Goal: Information Seeking & Learning: Learn about a topic

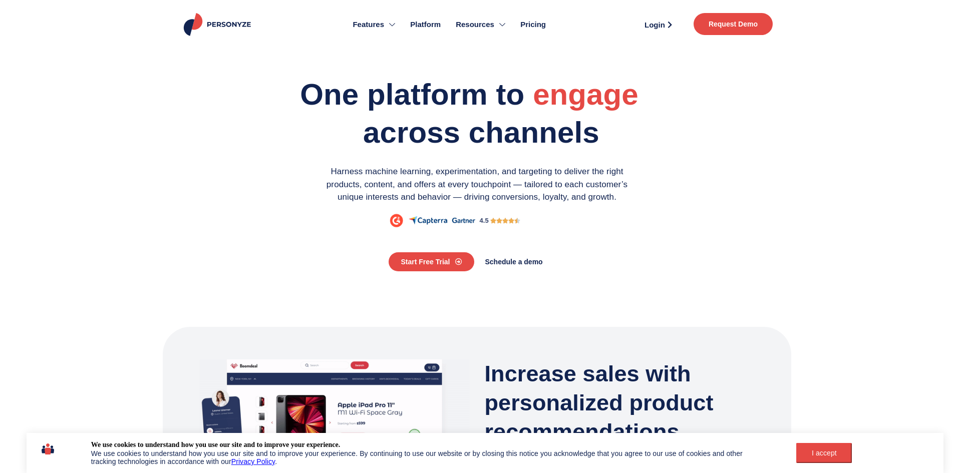
click at [836, 454] on div "I accept" at bounding box center [824, 453] width 44 height 8
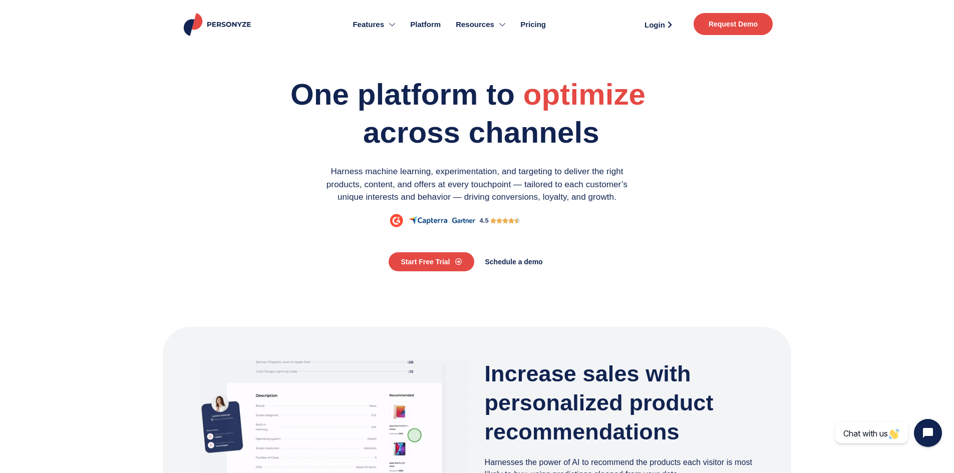
click at [535, 25] on span "Pricing" at bounding box center [533, 25] width 26 height 12
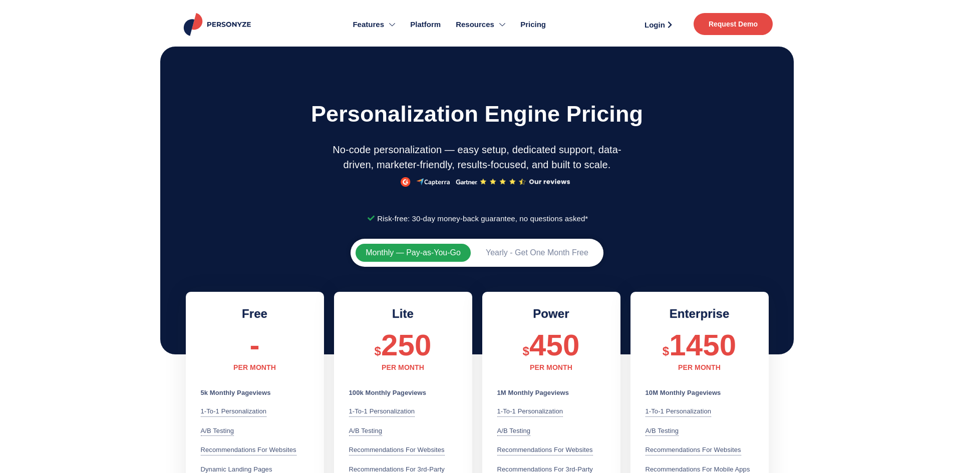
scroll to position [200, 0]
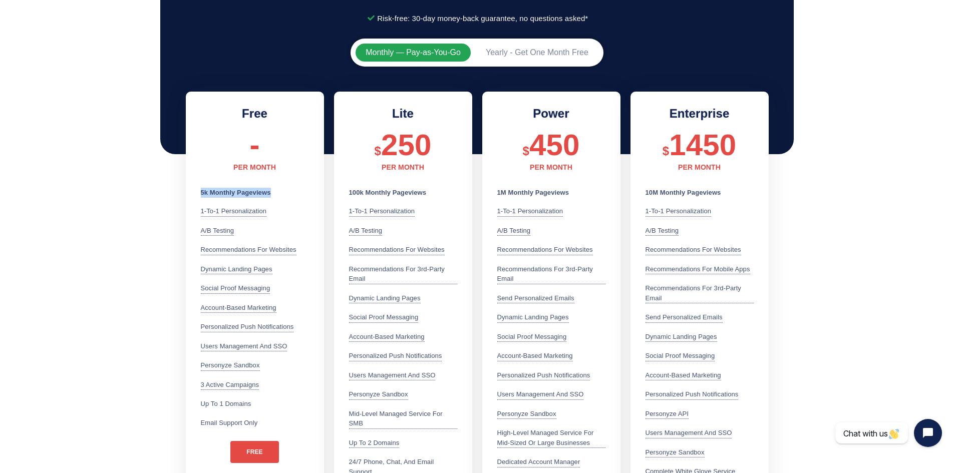
drag, startPoint x: 201, startPoint y: 192, endPoint x: 277, endPoint y: 196, distance: 76.2
click at [277, 196] on li "5k Monthly Pageviews" at bounding box center [249, 193] width 96 height 10
click at [82, 171] on section "Monthly — Pay-as-You-Go Yearly - Get One Month Free Free - PER MONTH 5k Monthly…" at bounding box center [477, 341] width 954 height 615
drag, startPoint x: 202, startPoint y: 191, endPoint x: 315, endPoint y: 189, distance: 113.2
click at [315, 189] on div "Free - PER MONTH 5k Monthly Pageviews 1-to-1 Personalization Leverage 70+ user …" at bounding box center [255, 303] width 138 height 423
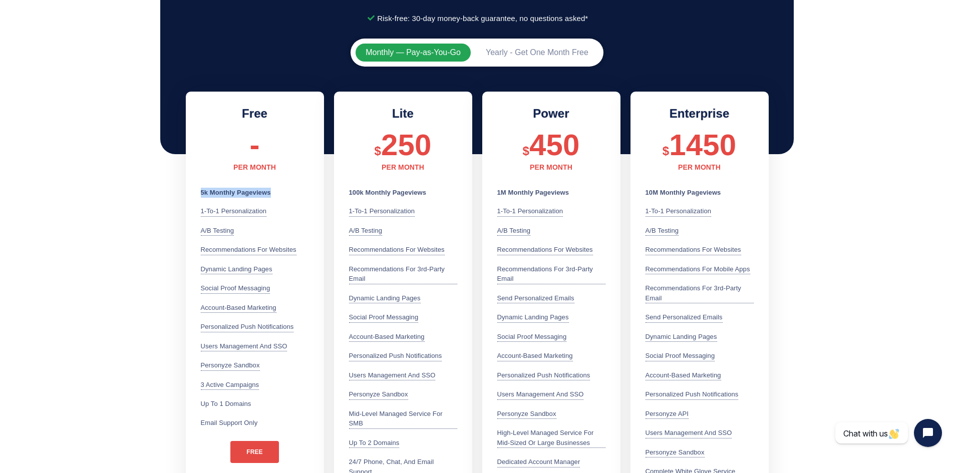
scroll to position [0, 0]
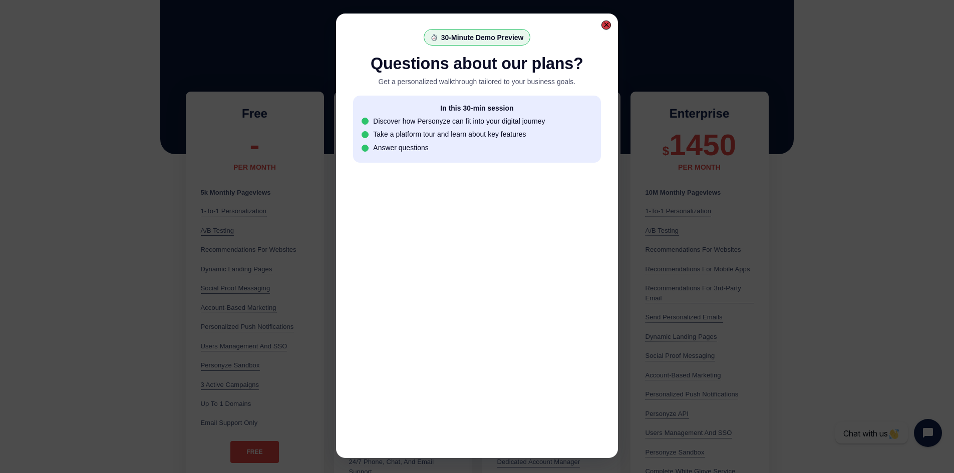
click at [609, 26] on div at bounding box center [606, 25] width 6 height 6
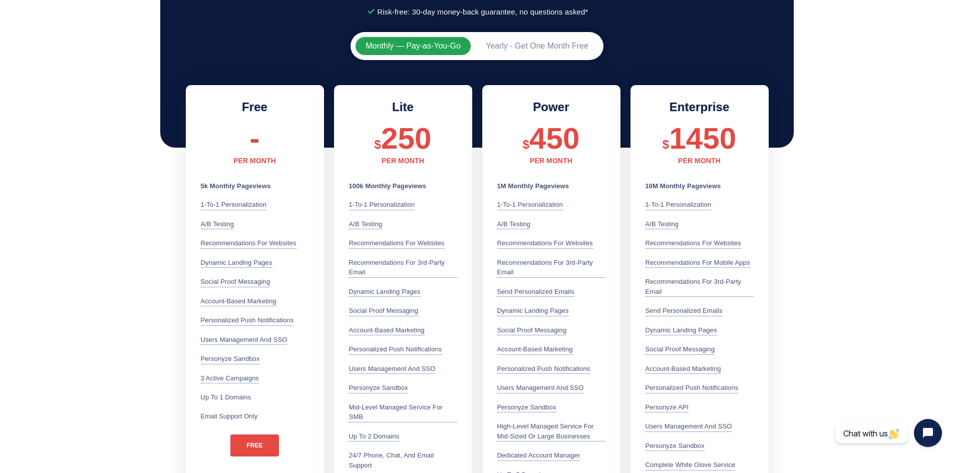
scroll to position [197, 0]
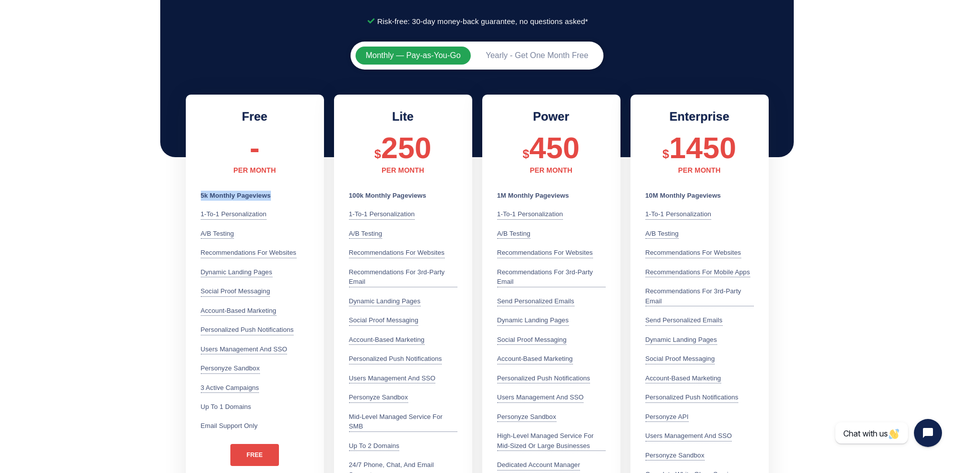
drag, startPoint x: 200, startPoint y: 195, endPoint x: 282, endPoint y: 199, distance: 82.2
click at [282, 199] on li "5k Monthly Pageviews" at bounding box center [249, 196] width 96 height 10
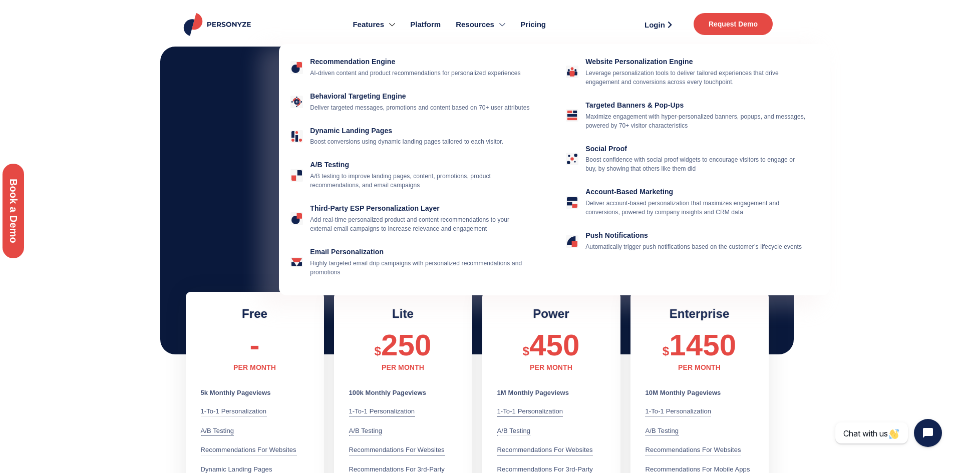
click at [381, 25] on span "Features" at bounding box center [369, 25] width 32 height 12
click at [320, 176] on p "A/B testing to improve landing pages, content, promotions, product recommendati…" at bounding box center [421, 181] width 222 height 18
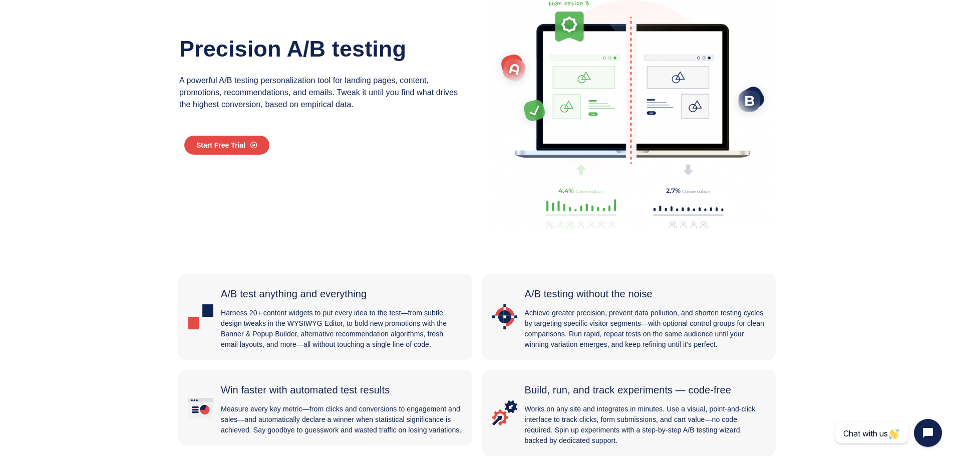
scroll to position [200, 0]
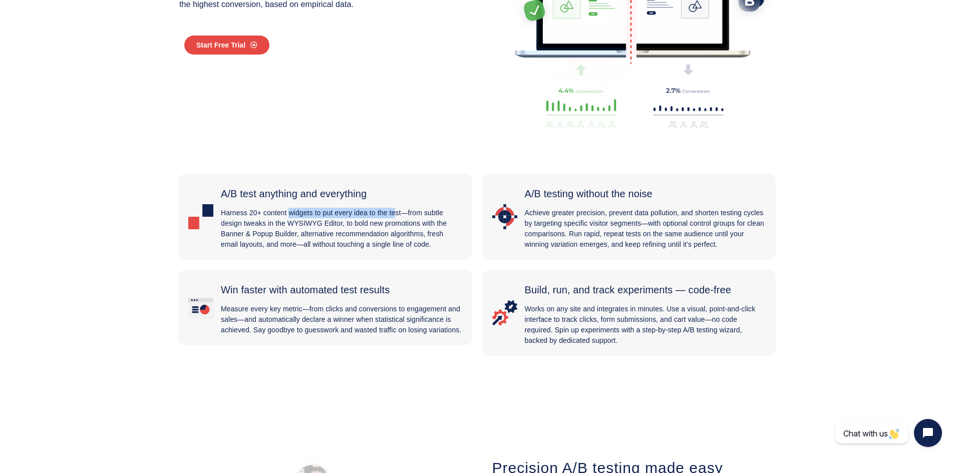
drag, startPoint x: 268, startPoint y: 213, endPoint x: 376, endPoint y: 213, distance: 107.2
click at [376, 213] on p "Harness 20+ content widgets to put every idea to the test—from subtle design tw…" at bounding box center [341, 229] width 241 height 42
drag, startPoint x: 243, startPoint y: 222, endPoint x: 415, endPoint y: 221, distance: 171.8
click at [415, 221] on p "Harness 20+ content widgets to put every idea to the test—from subtle design tw…" at bounding box center [341, 229] width 241 height 42
click at [904, 176] on section "A/B test anything and everything Harness 20+ content widgets to put every idea …" at bounding box center [477, 256] width 954 height 209
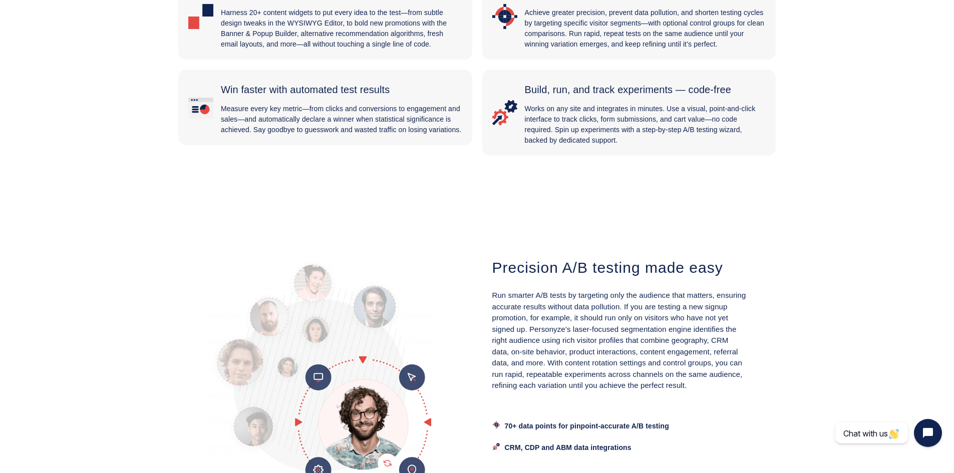
scroll to position [0, 0]
